Goal: Information Seeking & Learning: Learn about a topic

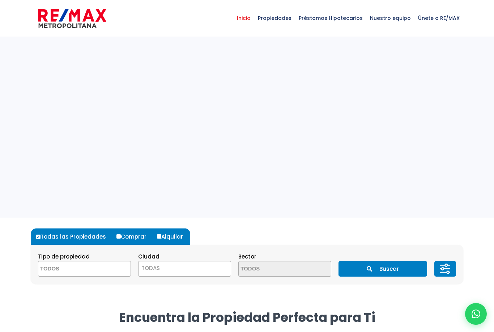
select select
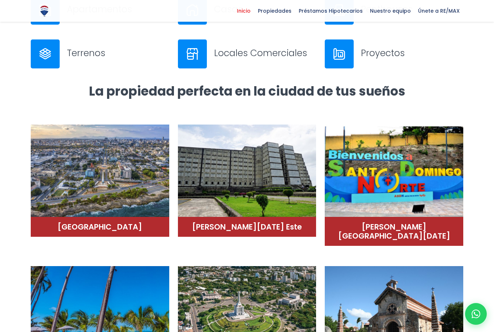
scroll to position [354, 0]
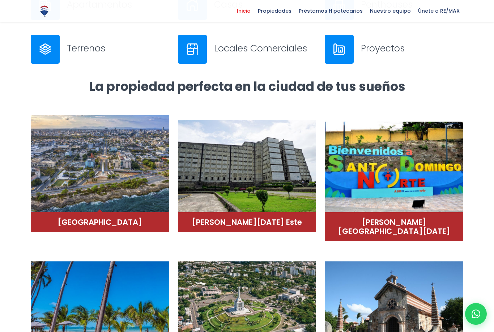
click at [124, 219] on h4 "Distrito Nacional" at bounding box center [100, 222] width 124 height 9
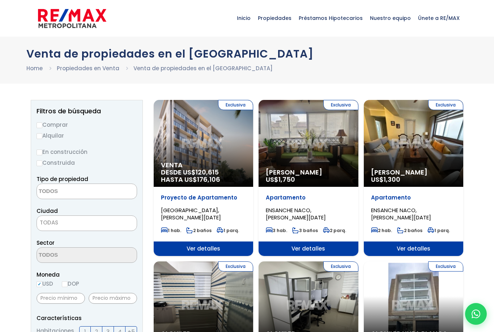
select select
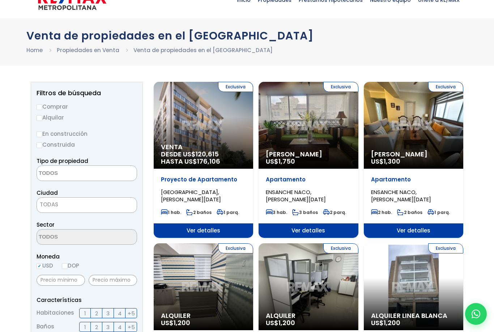
scroll to position [18, 0]
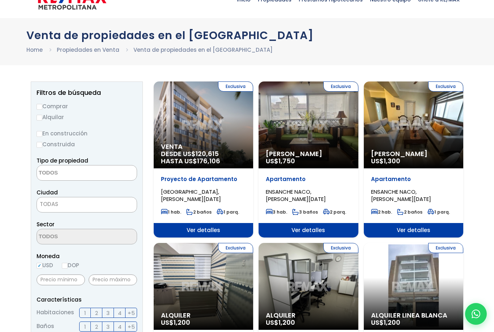
click at [41, 105] on input "Comprar" at bounding box center [40, 107] width 6 height 6
radio input "true"
click at [119, 178] on span at bounding box center [87, 173] width 101 height 16
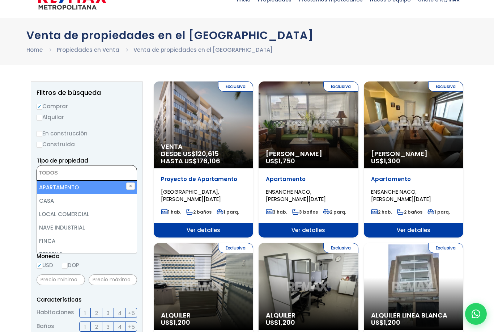
click at [104, 187] on li "APARTAMENTO" at bounding box center [87, 187] width 100 height 13
select select "apartment"
click at [131, 121] on label "Alquilar" at bounding box center [87, 117] width 101 height 9
click at [42, 121] on input "Alquilar" at bounding box center [40, 118] width 6 height 6
radio input "true"
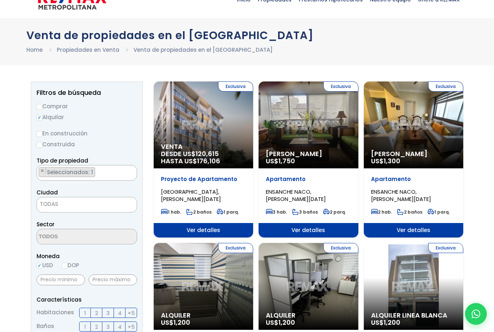
click at [58, 109] on label "Comprar" at bounding box center [87, 106] width 101 height 9
click at [42, 109] on input "Comprar" at bounding box center [40, 107] width 6 height 6
radio input "true"
click at [121, 209] on span "TODAS" at bounding box center [87, 204] width 100 height 10
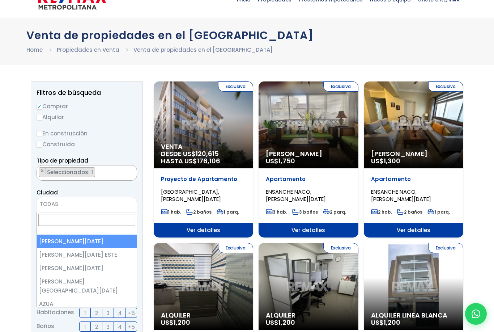
select select "1"
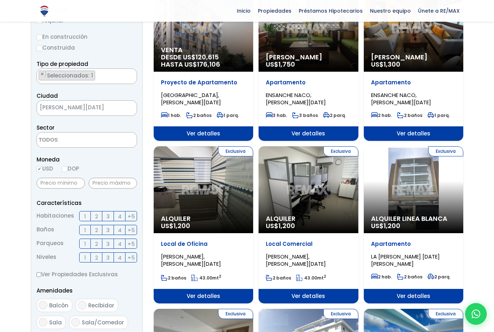
scroll to position [115, 0]
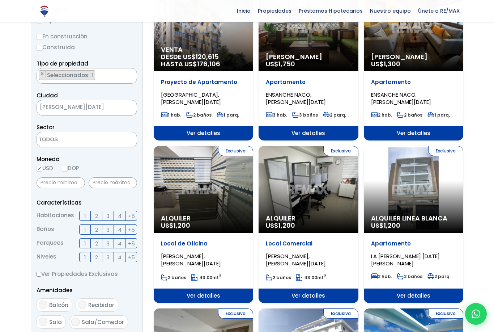
click at [129, 192] on form "Comprar Alquilar En construcción Construida Tipo de propiedad APARTAMENTO CASA …" at bounding box center [87, 237] width 101 height 465
click at [135, 182] on input "text" at bounding box center [113, 182] width 49 height 11
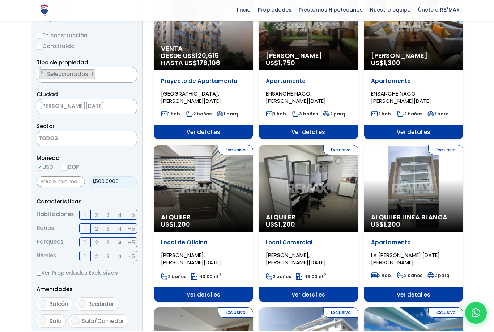
type input "15,000,000"
click at [114, 217] on label "4" at bounding box center [120, 216] width 12 height 10
click at [0, 0] on input "4" at bounding box center [0, 0] width 0 height 0
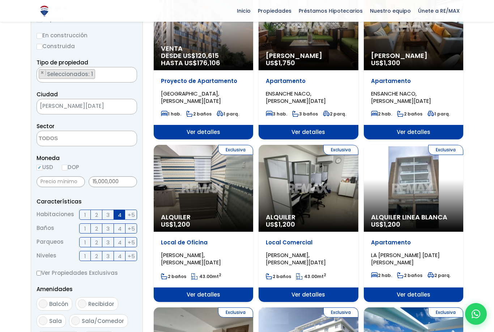
click at [108, 218] on span "3" at bounding box center [107, 214] width 3 height 9
click at [0, 0] on input "3" at bounding box center [0, 0] width 0 height 0
click at [101, 233] on label "2" at bounding box center [97, 228] width 12 height 10
click at [0, 0] on input "2" at bounding box center [0, 0] width 0 height 0
click at [114, 232] on label "3" at bounding box center [108, 228] width 12 height 10
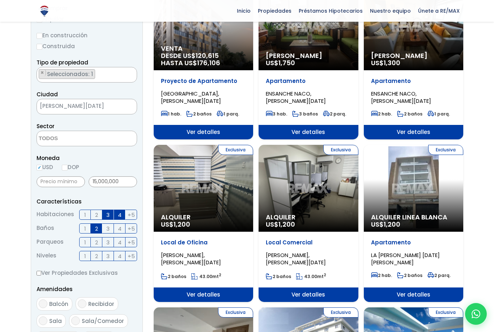
click at [0, 0] on input "3" at bounding box center [0, 0] width 0 height 0
click at [119, 232] on span "4" at bounding box center [120, 228] width 4 height 9
click at [0, 0] on input "4" at bounding box center [0, 0] width 0 height 0
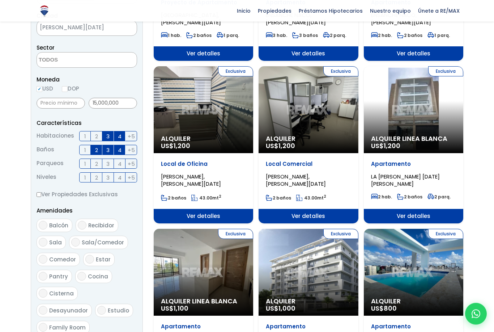
scroll to position [197, 0]
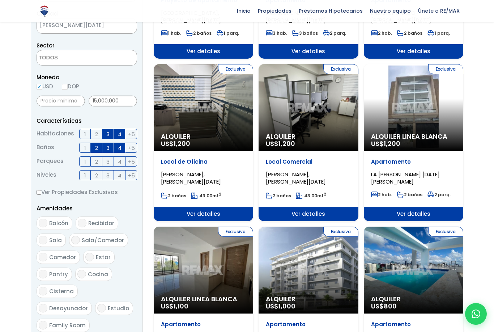
click at [43, 221] on input "Balcón" at bounding box center [43, 223] width 9 height 9
checkbox input "true"
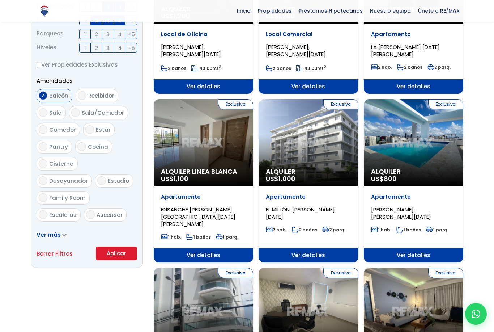
scroll to position [325, 0]
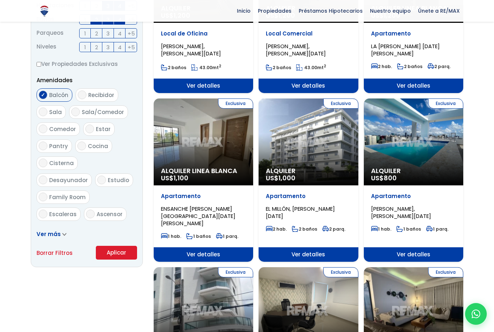
click at [106, 255] on button "Aplicar" at bounding box center [116, 253] width 41 height 14
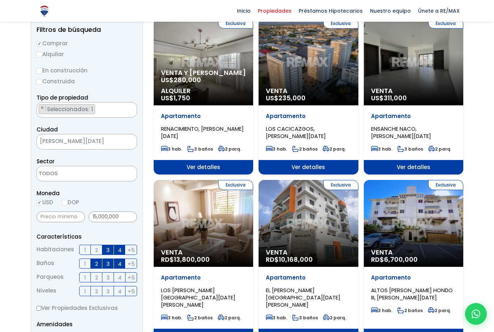
scroll to position [87, 0]
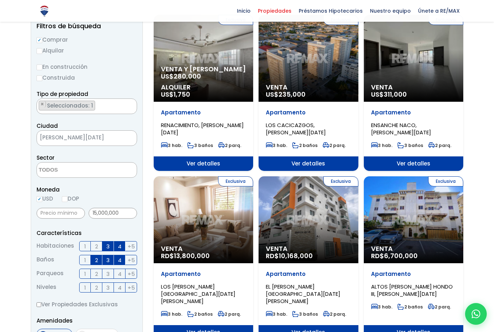
click at [326, 83] on div "Exclusiva Venta US$ 235,000" at bounding box center [309, 58] width 100 height 87
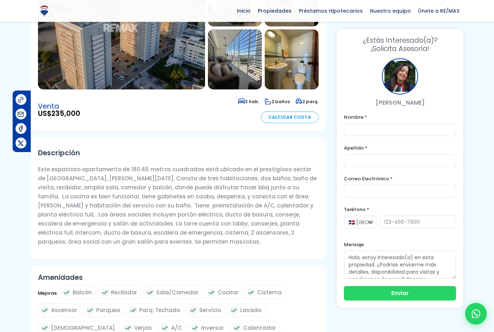
scroll to position [114, 0]
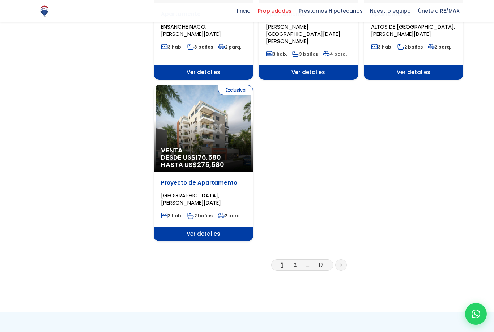
scroll to position [845, 0]
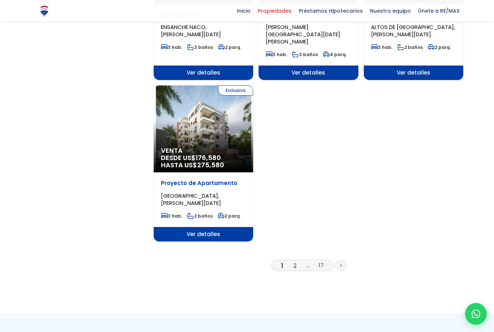
click at [296, 261] on link "2" at bounding box center [295, 265] width 3 height 8
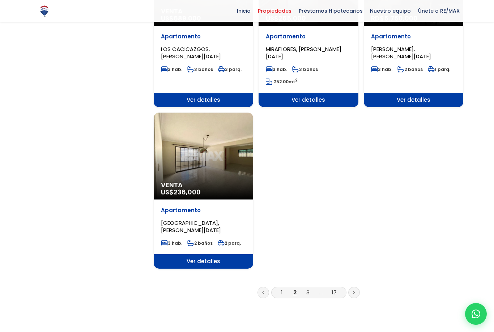
scroll to position [830, 0]
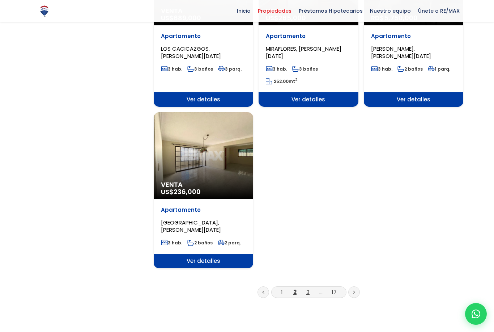
click at [307, 288] on link "3" at bounding box center [308, 292] width 3 height 8
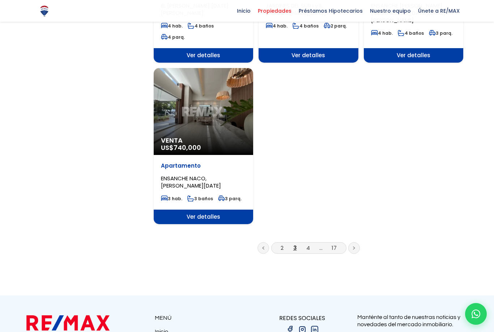
scroll to position [879, 0]
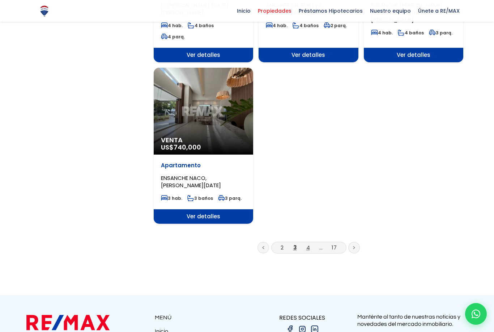
click at [310, 244] on link "4" at bounding box center [309, 248] width 4 height 8
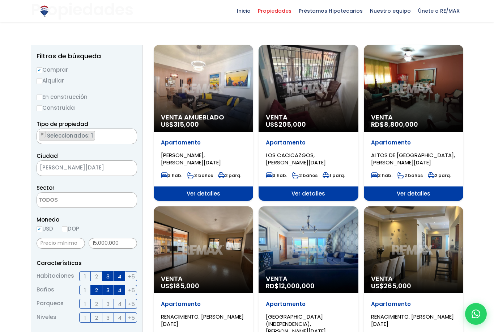
scroll to position [56, 0]
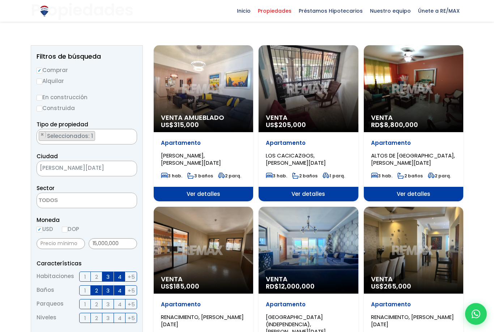
click at [340, 199] on span "Ver detalles" at bounding box center [309, 194] width 100 height 14
click at [343, 187] on span "Ver detalles" at bounding box center [309, 194] width 100 height 14
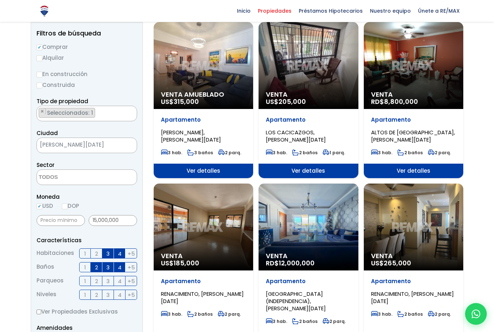
click at [338, 171] on span "Ver detalles" at bounding box center [309, 171] width 100 height 14
click at [340, 90] on div "Venta US$ 205,000" at bounding box center [309, 65] width 100 height 87
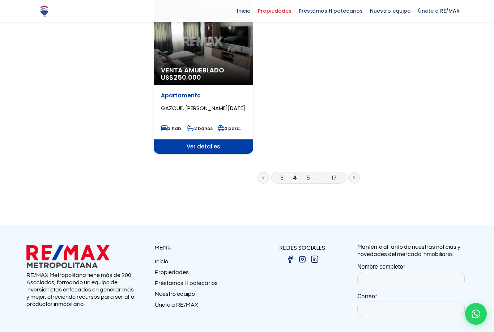
scroll to position [949, 0]
